Goal: Task Accomplishment & Management: Use online tool/utility

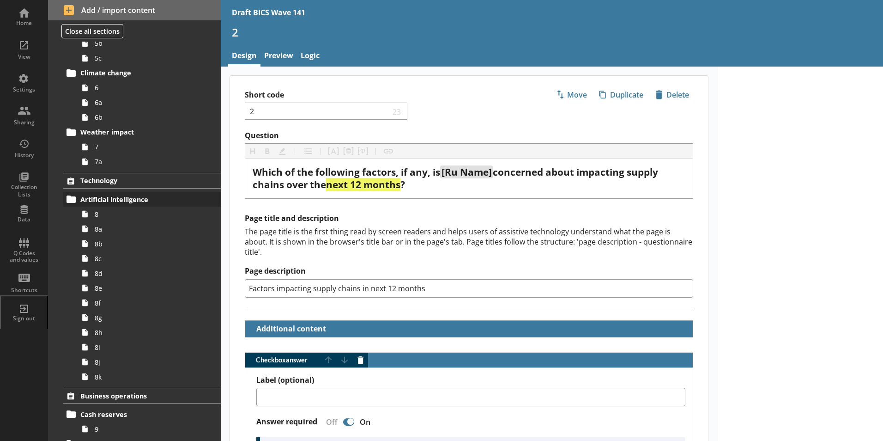
scroll to position [277, 0]
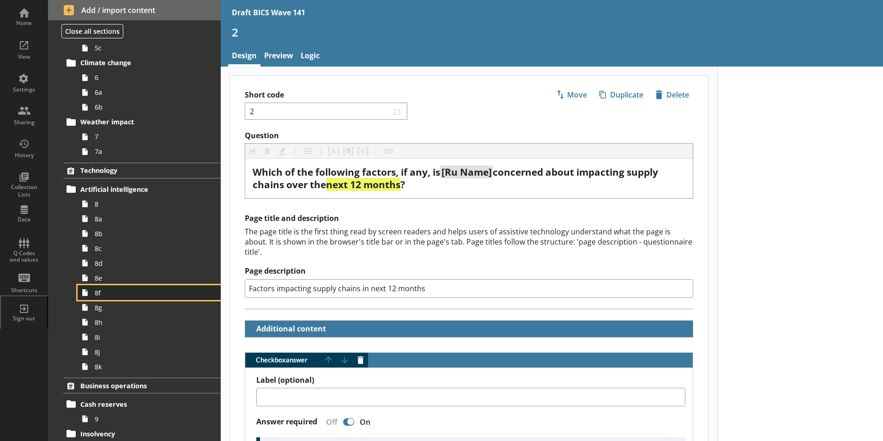
click at [97, 296] on span "8f" at bounding box center [146, 292] width 103 height 9
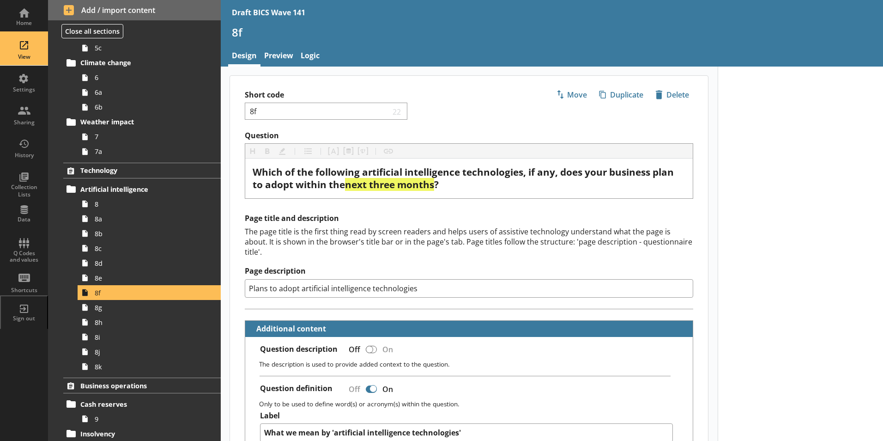
click at [21, 49] on div "View" at bounding box center [24, 49] width 32 height 32
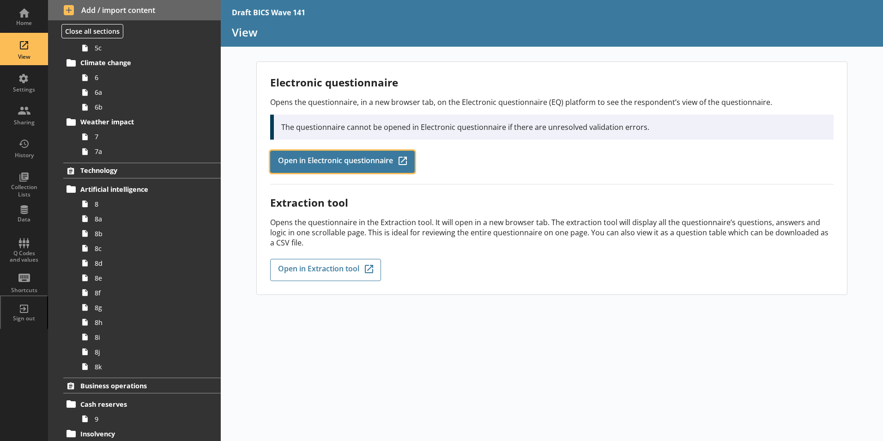
click at [319, 160] on span "Open in Electronic questionnaire" at bounding box center [335, 162] width 115 height 10
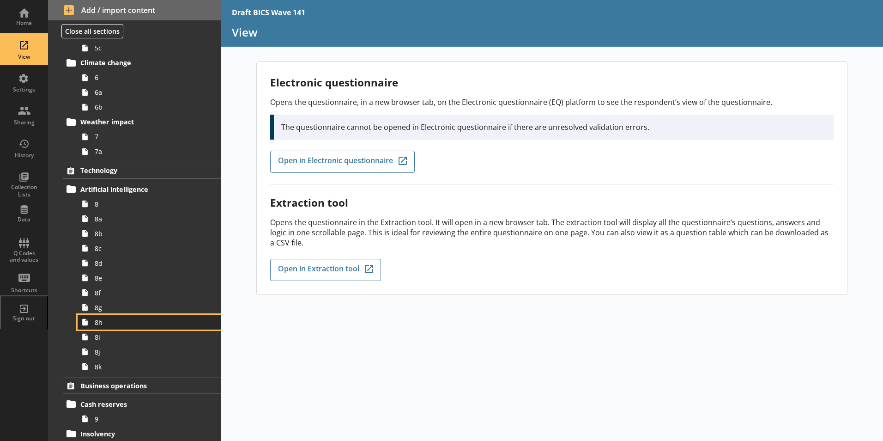
click at [102, 326] on link "8h" at bounding box center [149, 321] width 143 height 15
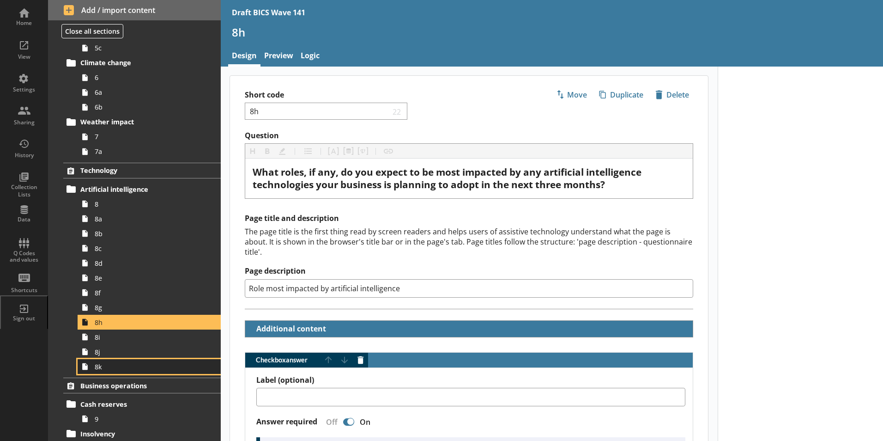
click at [101, 370] on span "8k" at bounding box center [146, 366] width 103 height 9
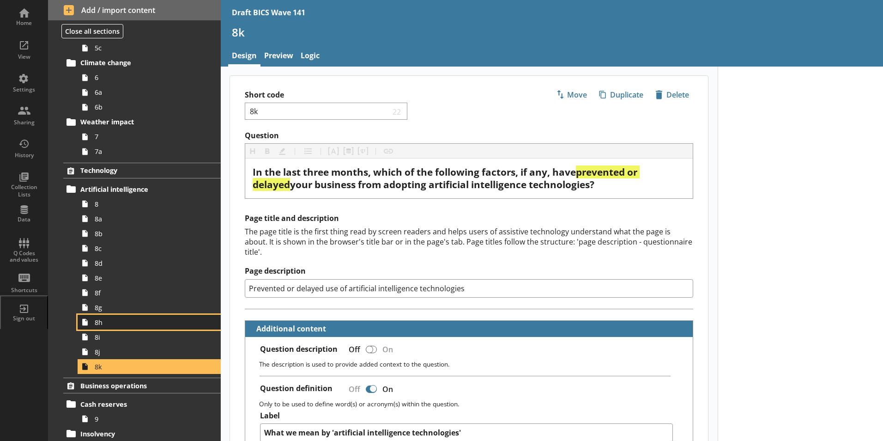
click at [94, 327] on link "8h" at bounding box center [149, 321] width 143 height 15
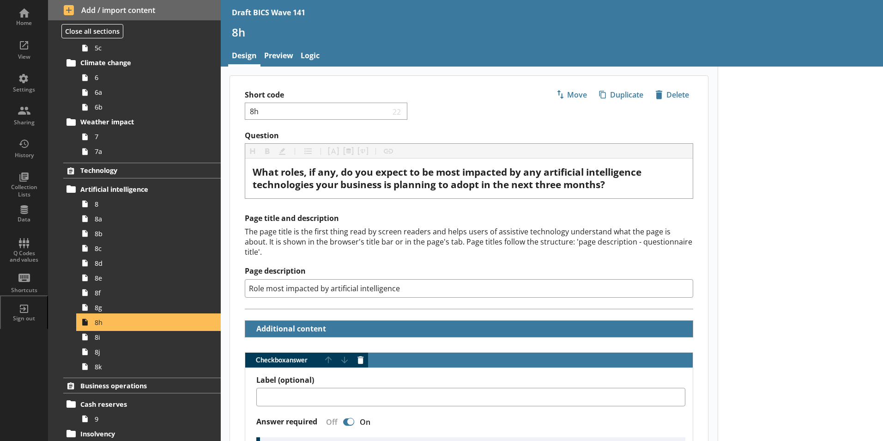
type textarea "x"
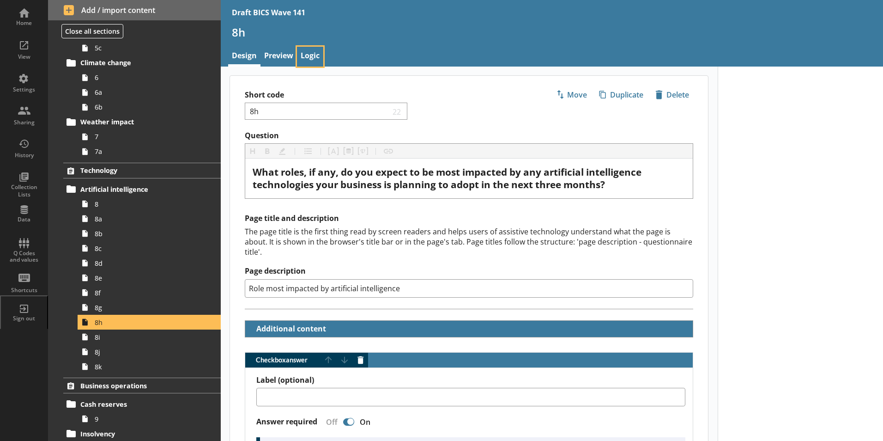
click at [306, 55] on link "Logic" at bounding box center [310, 57] width 26 height 20
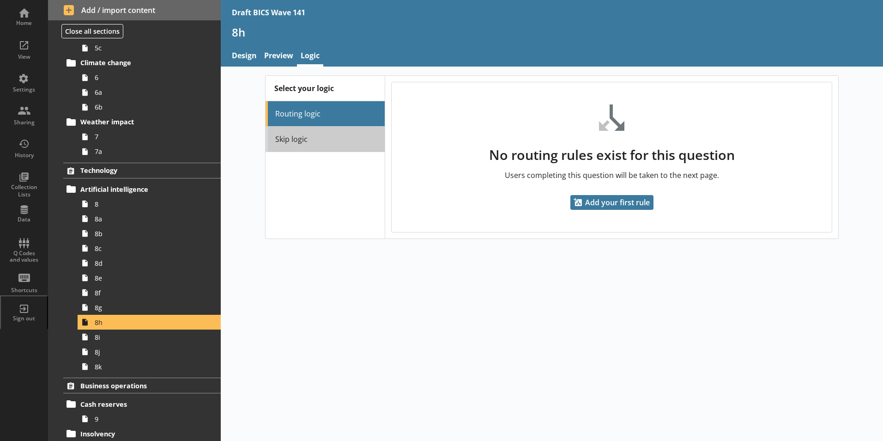
click at [298, 144] on link "Skip logic" at bounding box center [325, 139] width 119 height 25
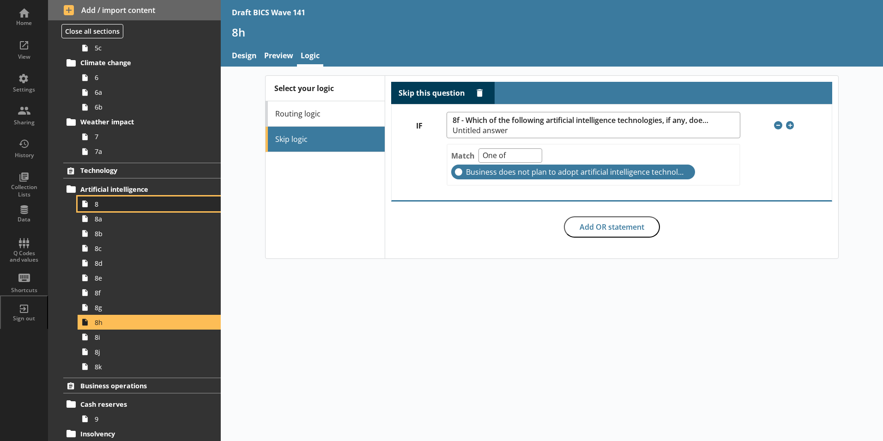
click at [96, 208] on span "8" at bounding box center [146, 203] width 103 height 9
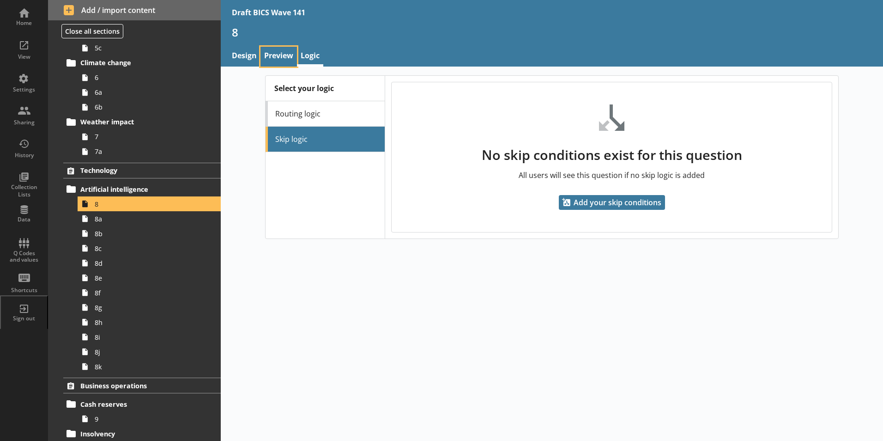
click at [279, 57] on link "Preview" at bounding box center [278, 57] width 36 height 20
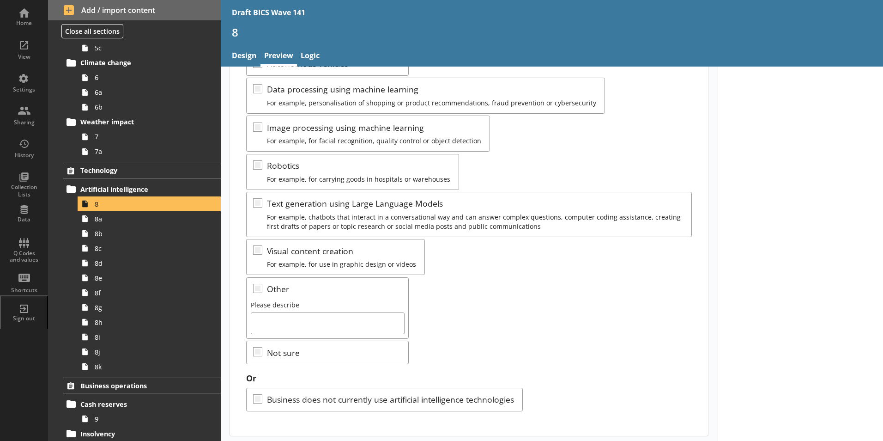
scroll to position [152, 0]
click at [97, 296] on span "8f" at bounding box center [146, 292] width 103 height 9
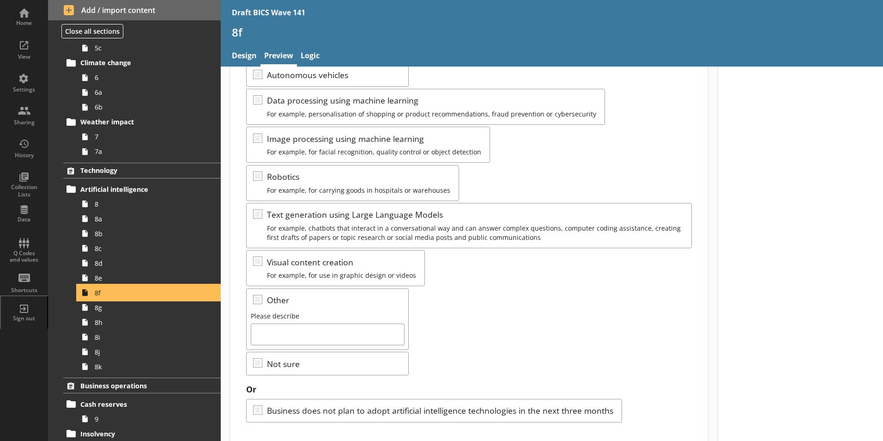
scroll to position [152, 0]
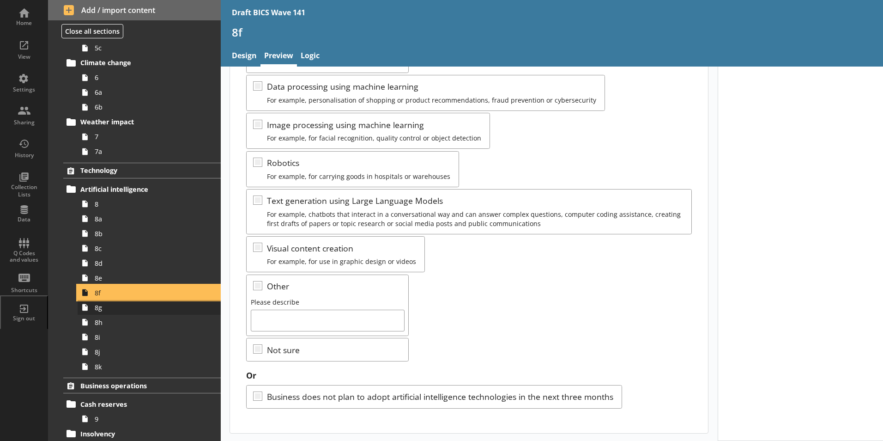
click at [103, 308] on ol "Trading status Trading 1 Supply chains Factors impacting supply chains 2 2a Sup…" at bounding box center [134, 257] width 173 height 947
click at [103, 309] on span "8g" at bounding box center [146, 307] width 103 height 9
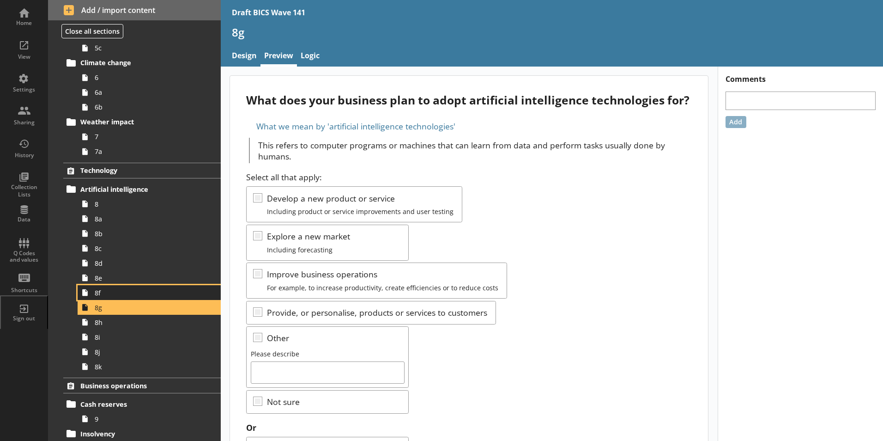
click at [100, 295] on span "8f" at bounding box center [146, 292] width 103 height 9
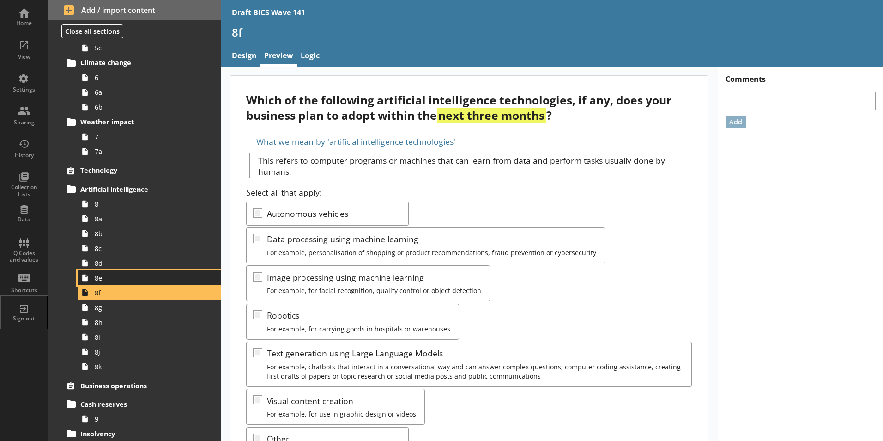
click at [99, 284] on link "8e" at bounding box center [149, 277] width 143 height 15
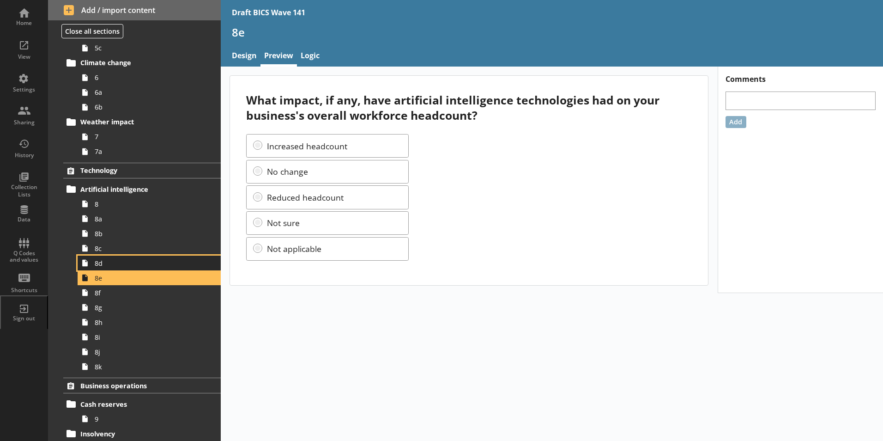
click at [102, 264] on span "8d" at bounding box center [146, 263] width 103 height 9
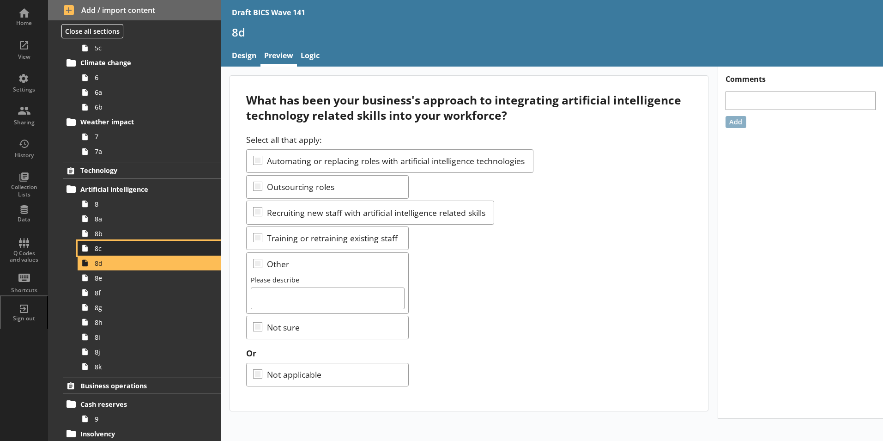
click at [101, 252] on span "8c" at bounding box center [146, 248] width 103 height 9
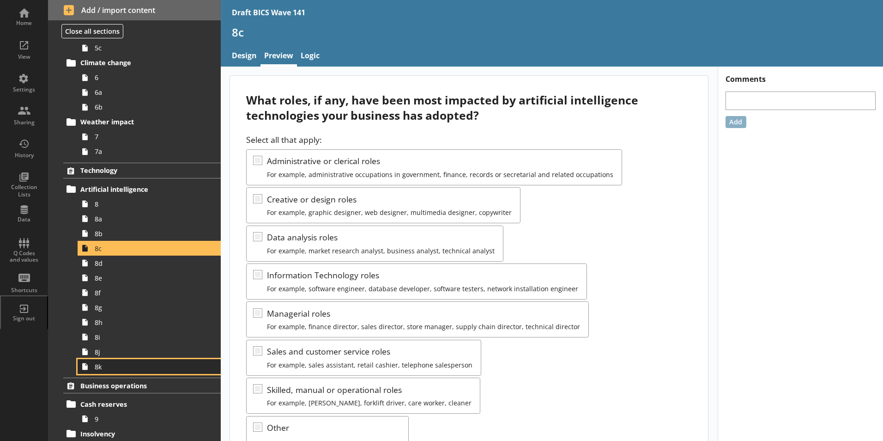
click at [97, 370] on span "8k" at bounding box center [146, 366] width 103 height 9
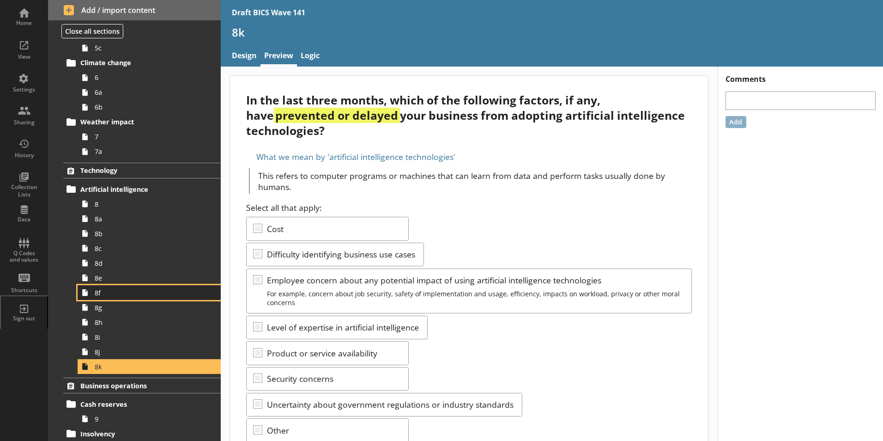
click at [98, 298] on link "8f" at bounding box center [149, 292] width 143 height 15
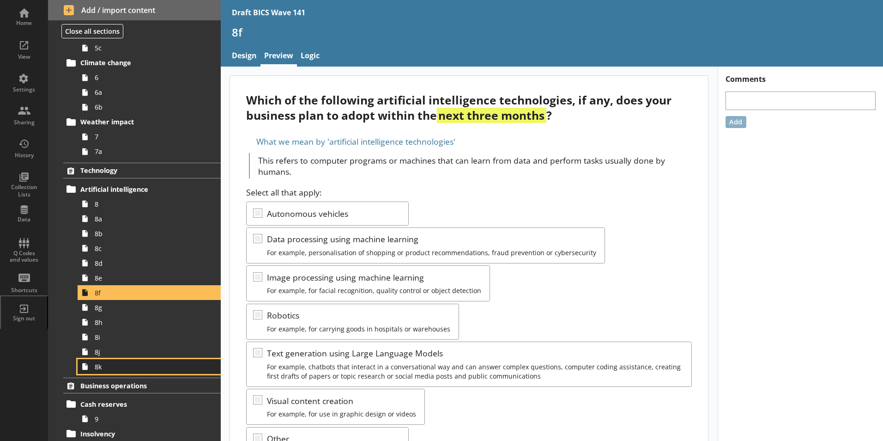
click at [97, 372] on link "8k" at bounding box center [149, 366] width 143 height 15
